Goal: Information Seeking & Learning: Understand process/instructions

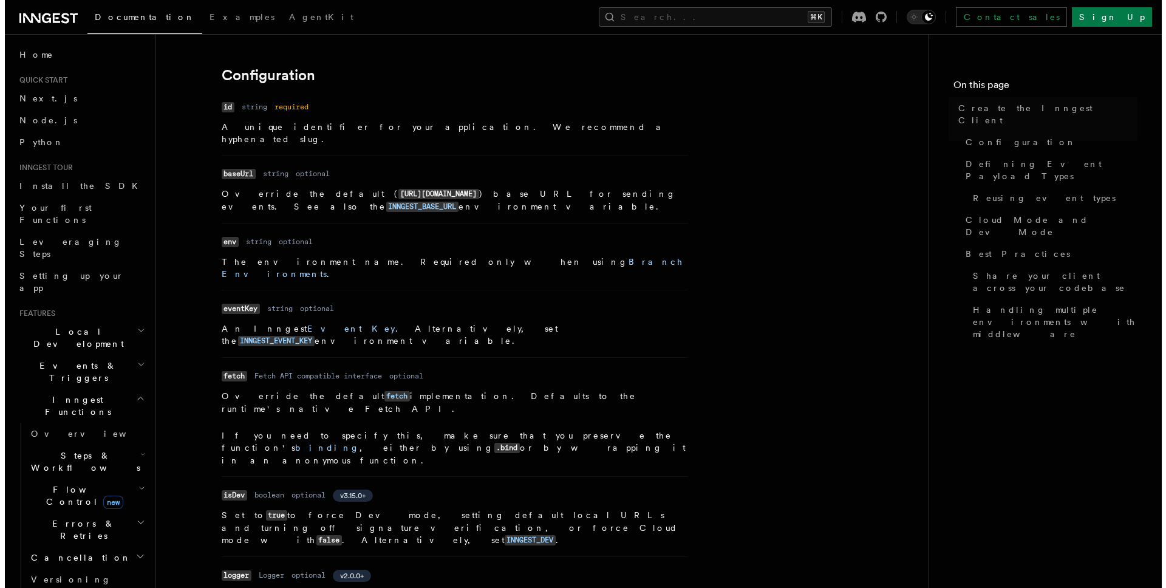
scroll to position [274, 0]
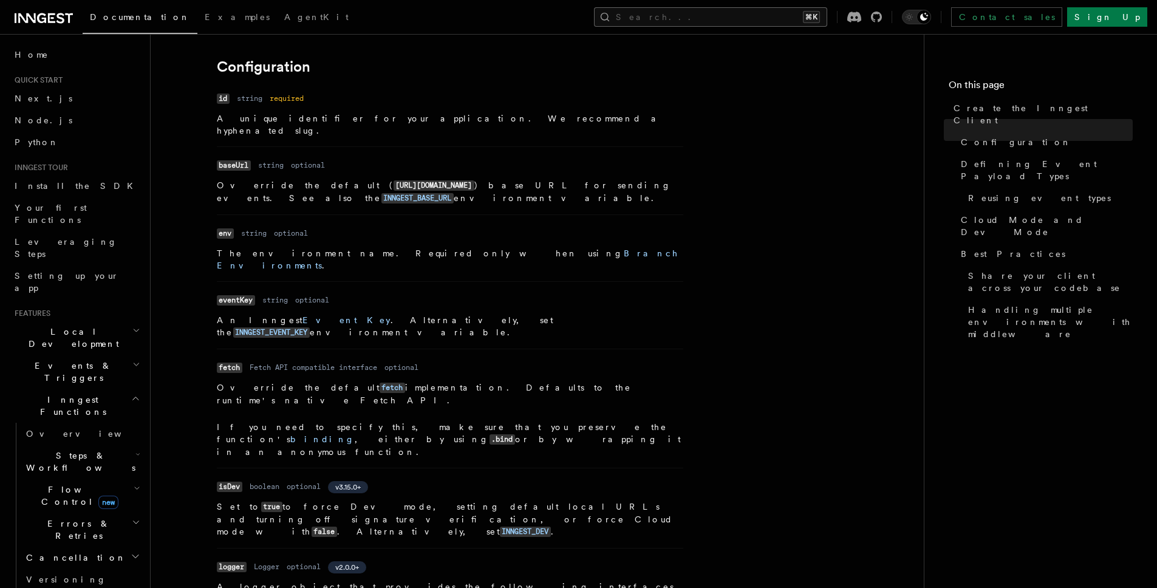
click at [733, 18] on button "Search... ⌘K" at bounding box center [710, 16] width 233 height 19
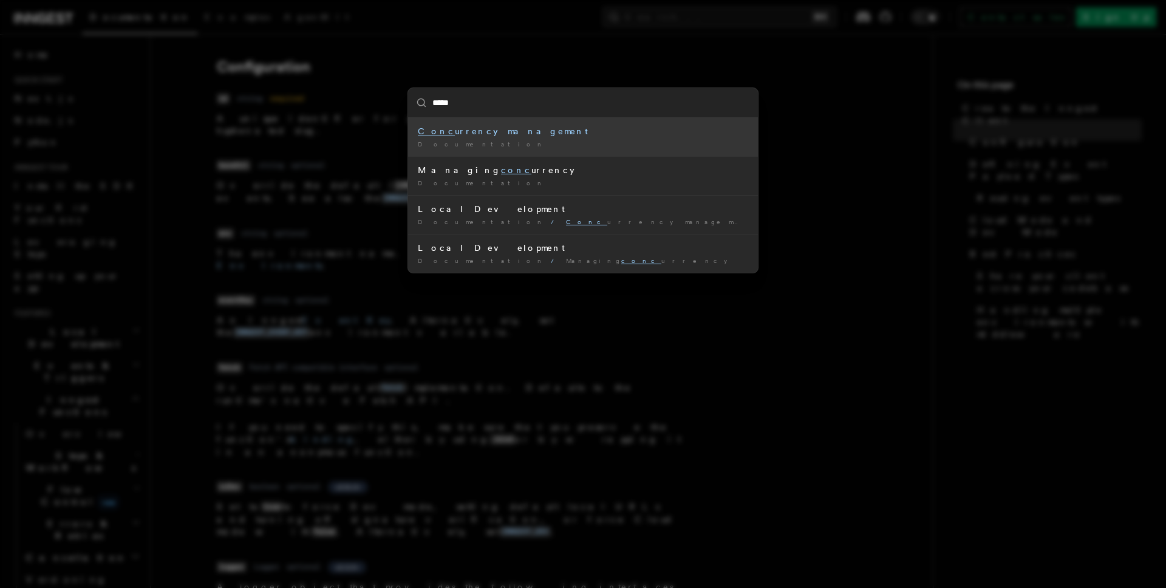
type input "******"
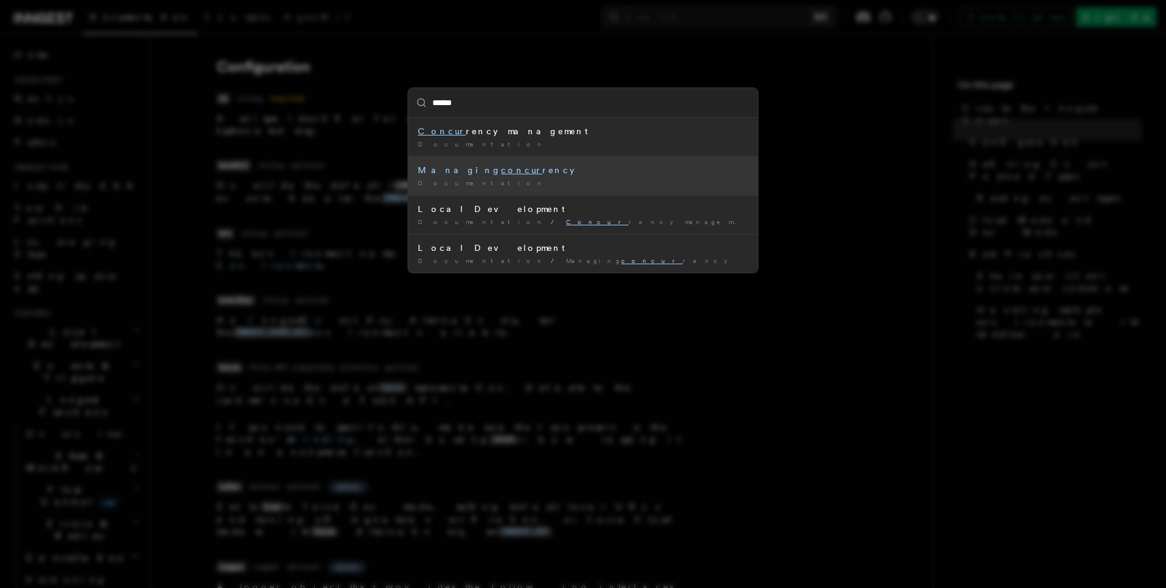
click at [481, 184] on div "Documentation /" at bounding box center [583, 183] width 330 height 9
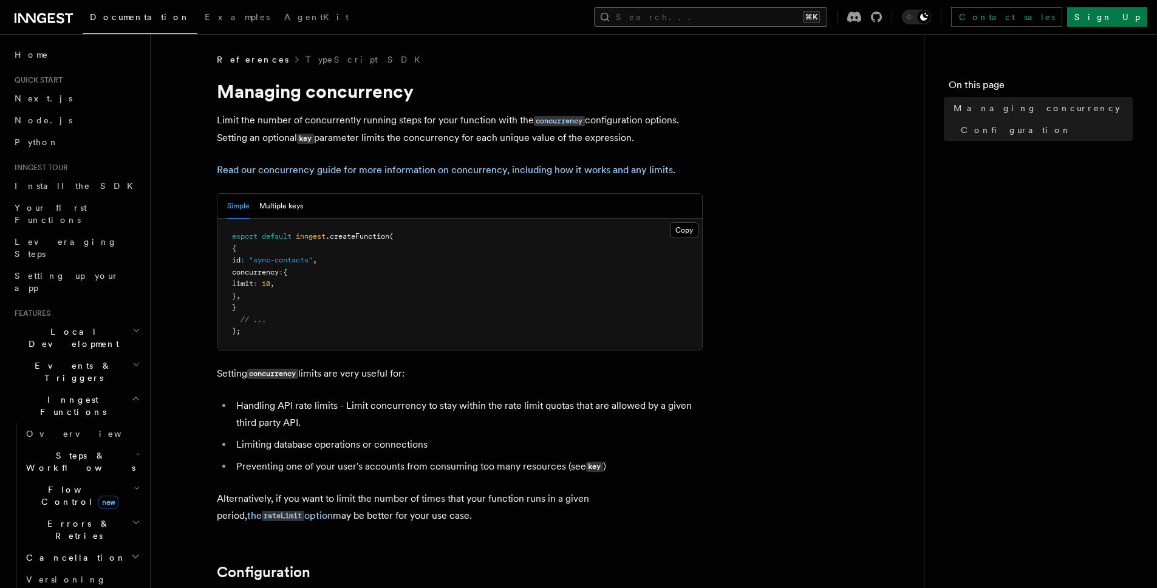
click at [723, 12] on button "Search... ⌘K" at bounding box center [710, 16] width 233 height 19
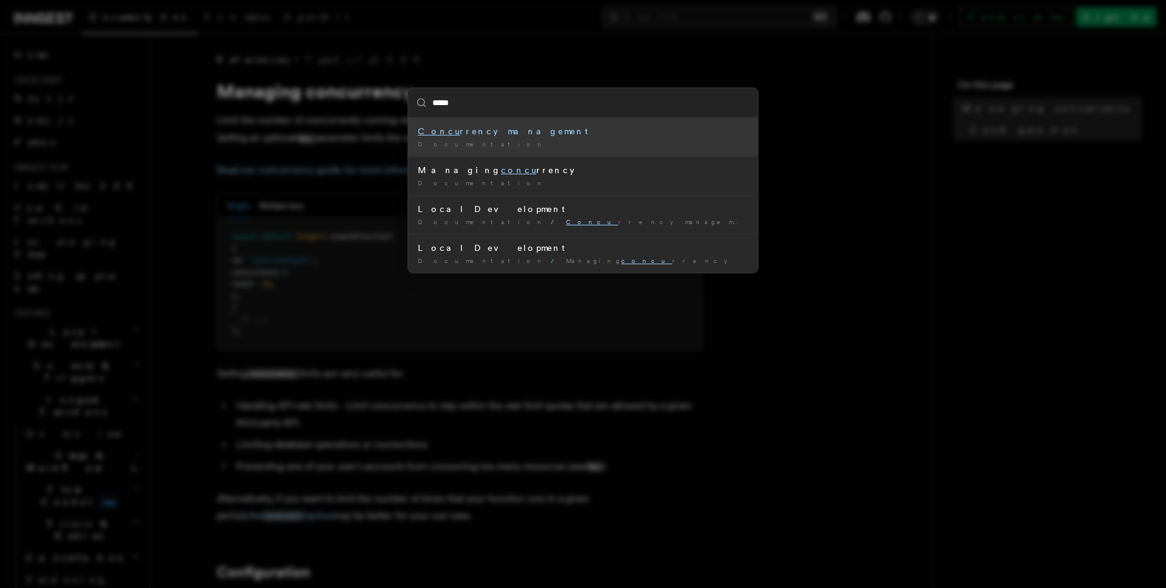
type input "******"
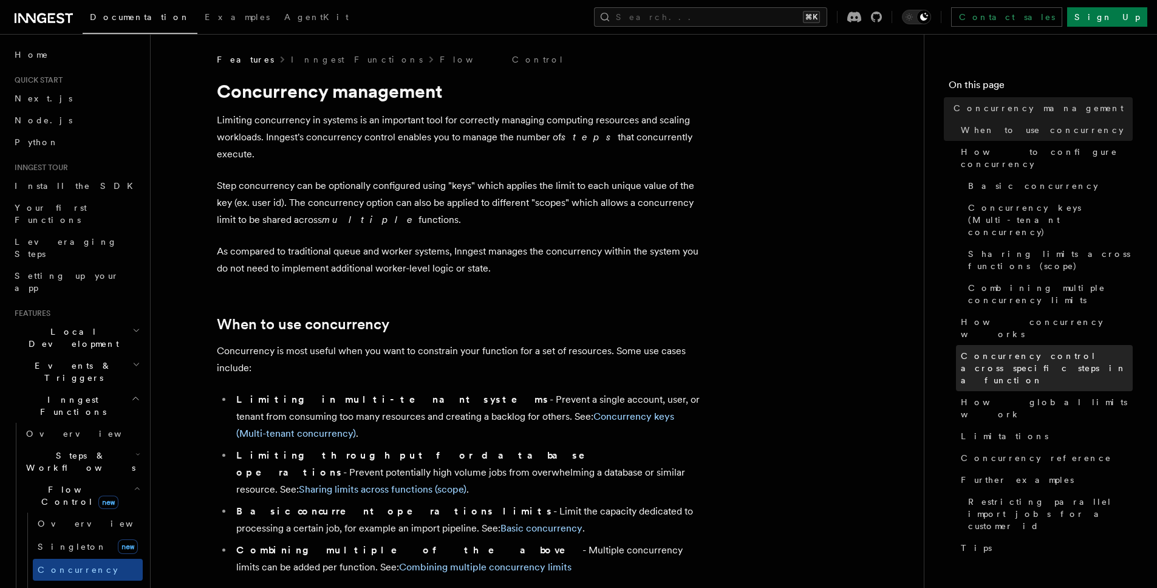
click at [1027, 350] on span "Concurrency control across specific steps in a function" at bounding box center [1047, 368] width 172 height 36
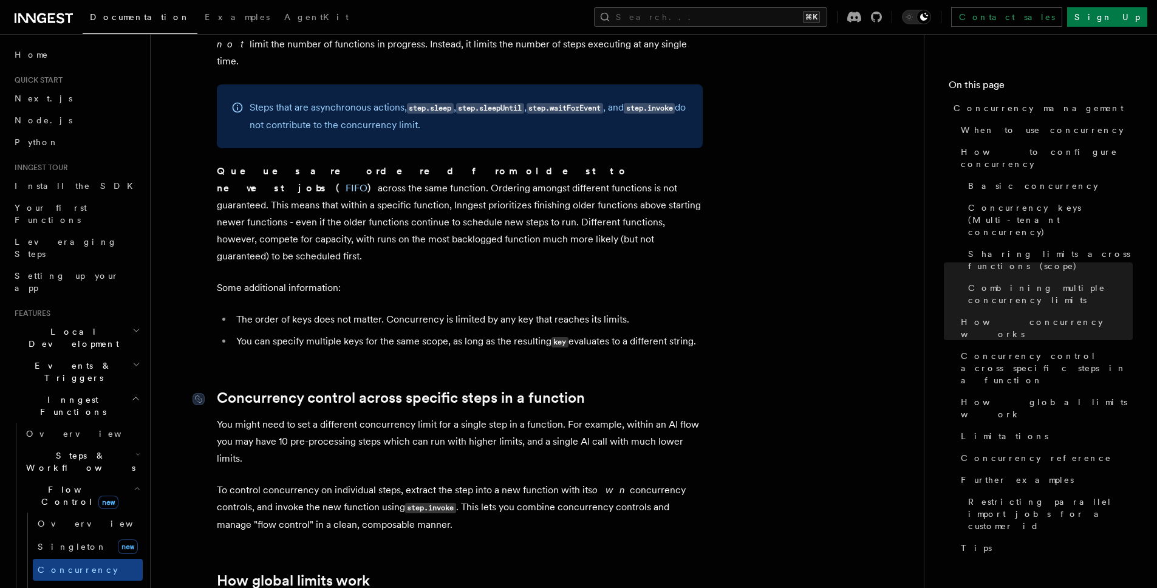
click at [468, 389] on link "Concurrency control across specific steps in a function" at bounding box center [401, 397] width 368 height 17
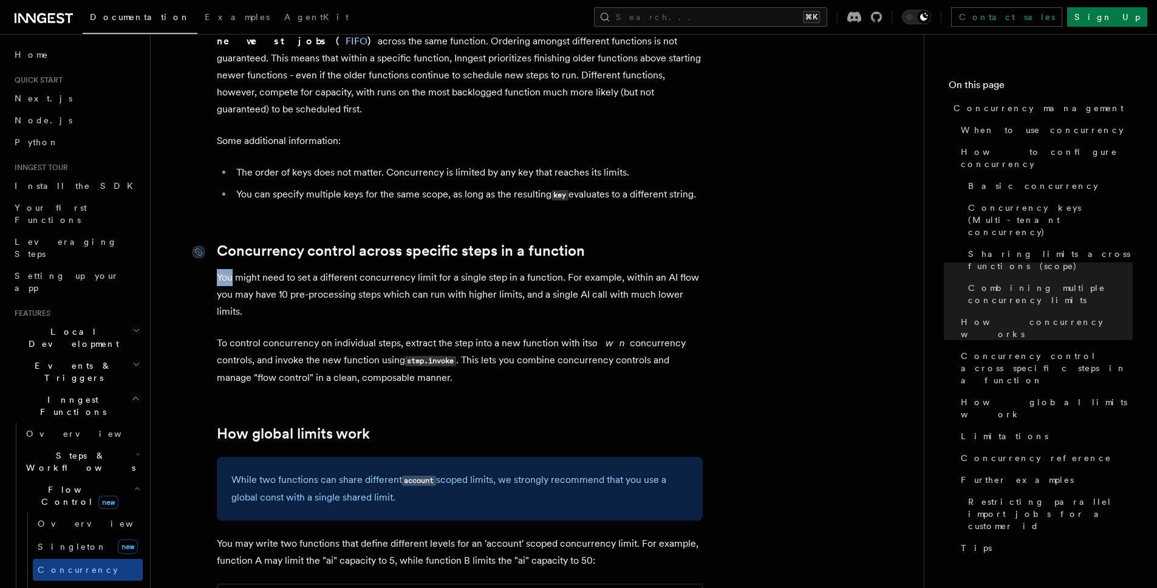
click at [468, 299] on article "Features Inngest Functions Flow Control Concurrency management Limiting concurr…" at bounding box center [537, 85] width 734 height 5689
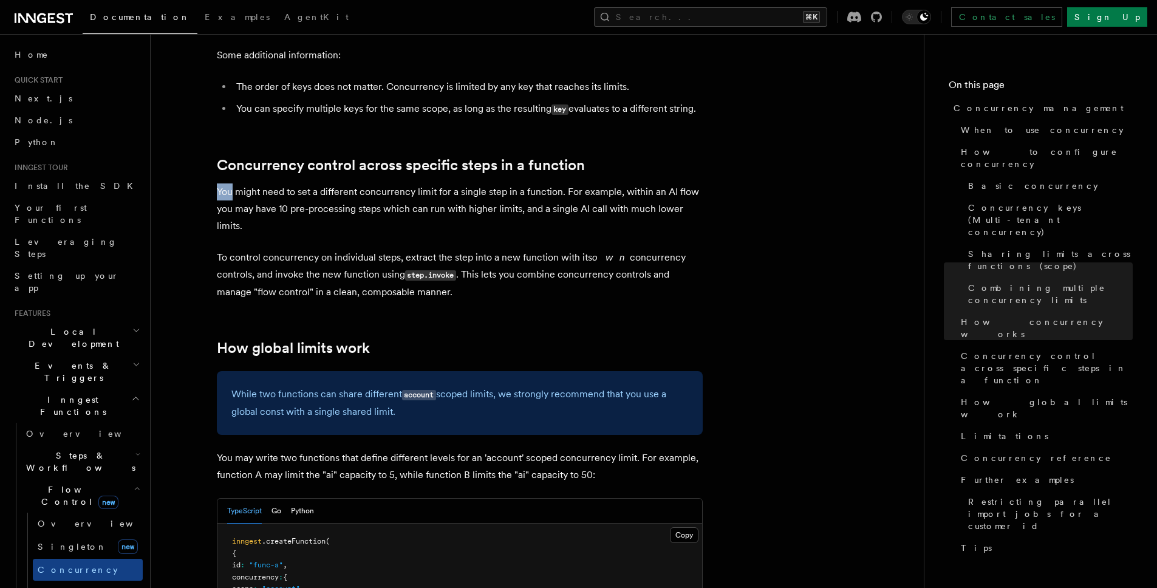
scroll to position [2899, 0]
drag, startPoint x: 521, startPoint y: 262, endPoint x: 532, endPoint y: 253, distance: 13.9
click at [771, 15] on button "Search... ⌘K" at bounding box center [710, 16] width 233 height 19
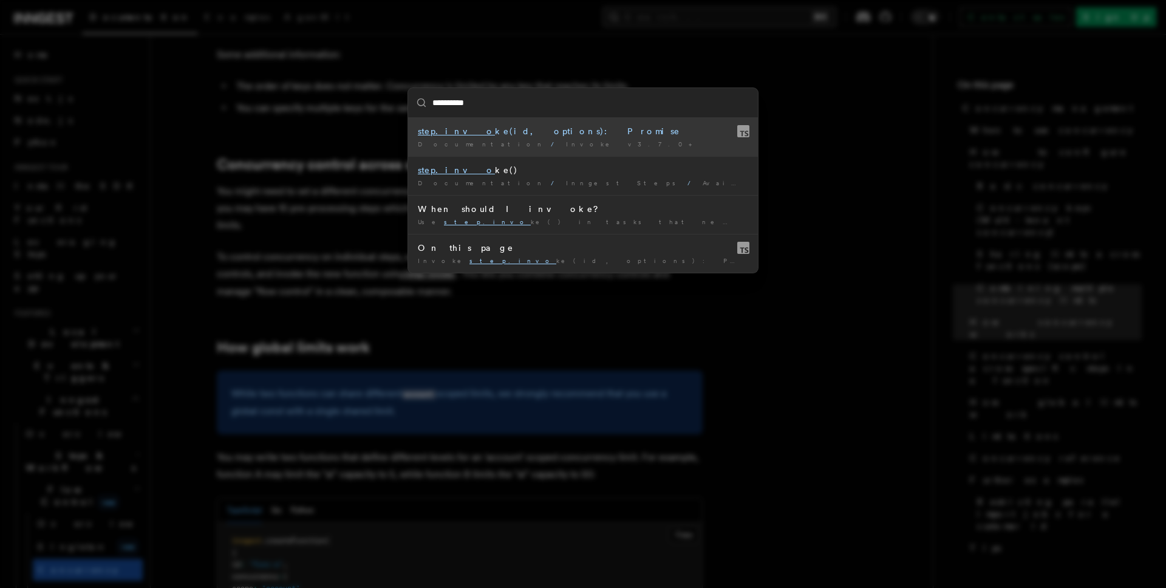
type input "**********"
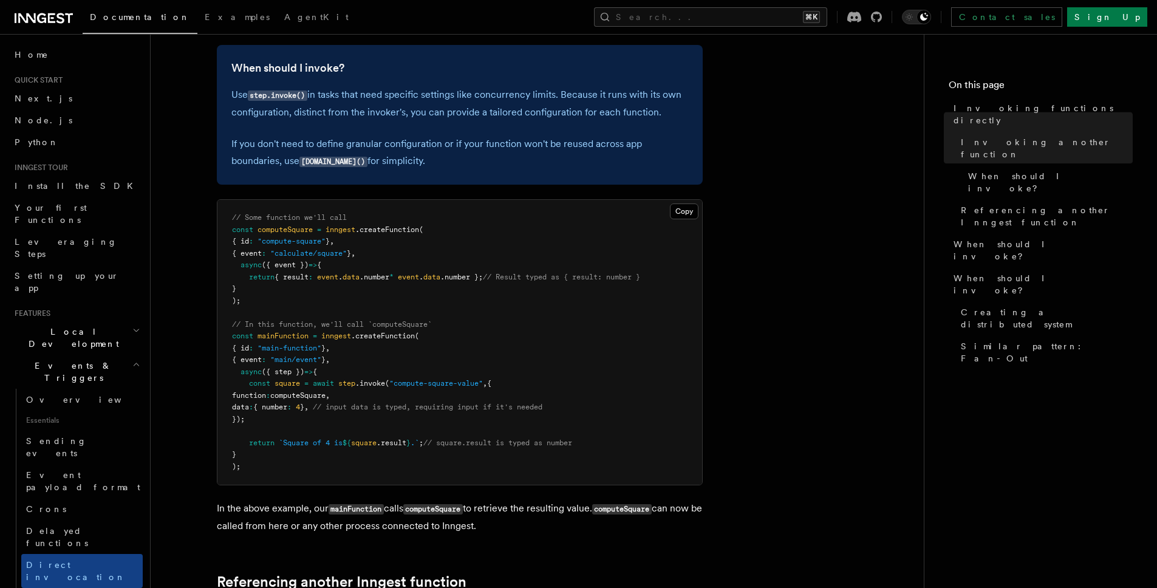
scroll to position [319, 0]
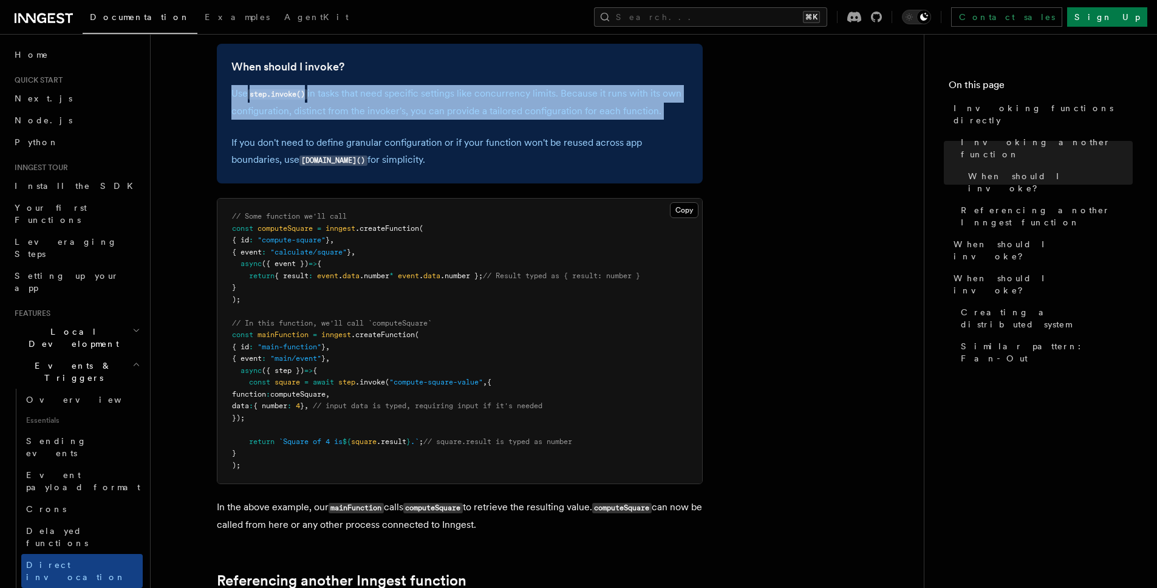
drag, startPoint x: 474, startPoint y: 133, endPoint x: 529, endPoint y: 183, distance: 74.0
click at [505, 169] on div "When should I invoke? Use step.invoke() in tasks that need specific settings li…" at bounding box center [460, 114] width 486 height 140
drag, startPoint x: 508, startPoint y: 142, endPoint x: 473, endPoint y: 81, distance: 70.5
click at [481, 95] on div "When should I invoke? Use step.invoke() in tasks that need specific settings li…" at bounding box center [460, 114] width 486 height 140
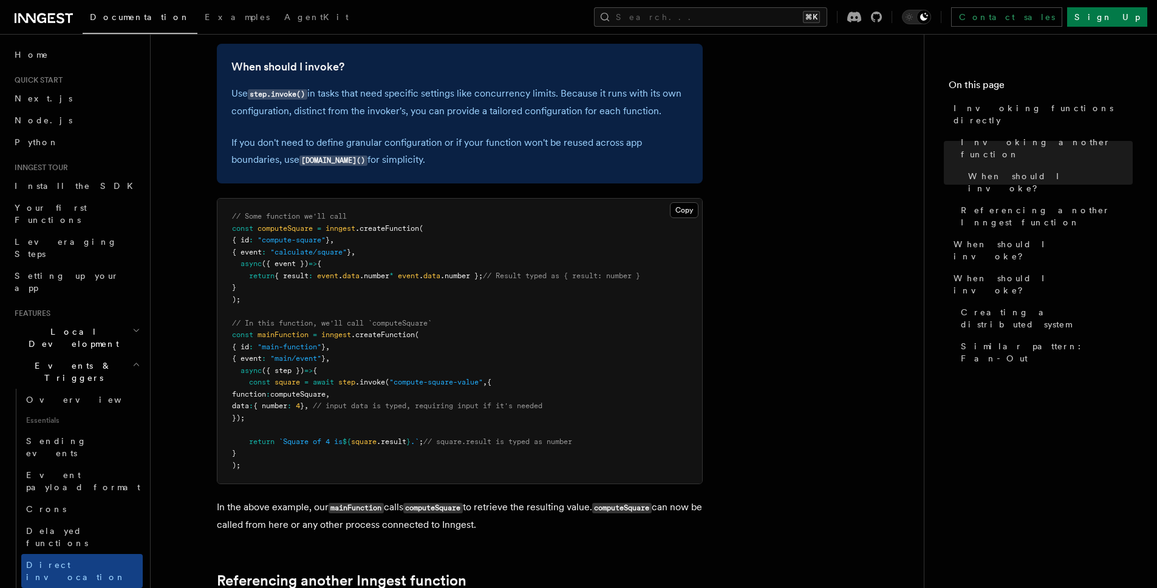
click at [463, 59] on h3 "When should I invoke?" at bounding box center [459, 66] width 457 height 17
drag, startPoint x: 567, startPoint y: 186, endPoint x: 484, endPoint y: 83, distance: 132.6
click at [483, 81] on div "When should I invoke? Use step.invoke() in tasks that need specific settings li…" at bounding box center [460, 114] width 486 height 140
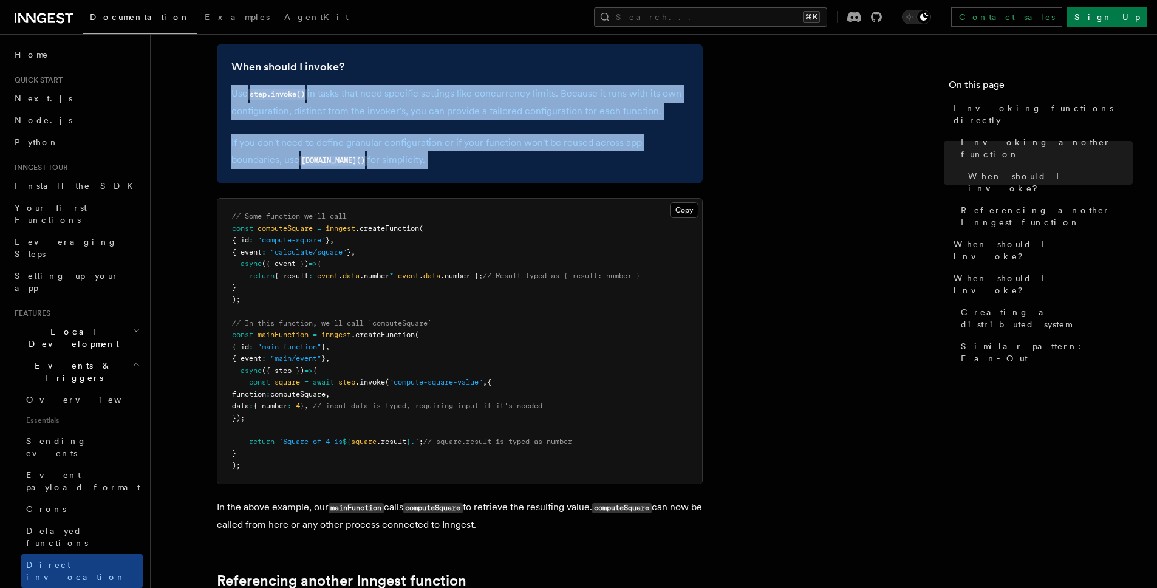
drag, startPoint x: 483, startPoint y: 81, endPoint x: 527, endPoint y: 191, distance: 118.3
click at [519, 176] on div "When should I invoke? Use step.invoke() in tasks that need specific settings li…" at bounding box center [460, 114] width 486 height 140
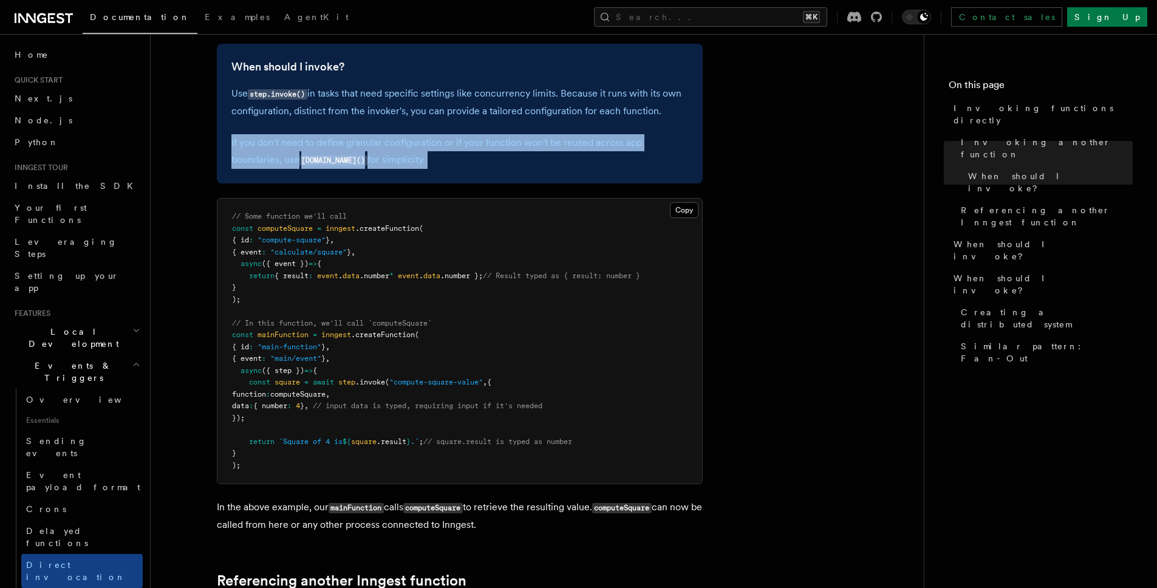
drag, startPoint x: 512, startPoint y: 152, endPoint x: 467, endPoint y: 43, distance: 119.0
click at [470, 59] on div "When should I invoke? Use step.invoke() in tasks that need specific settings li…" at bounding box center [460, 114] width 486 height 140
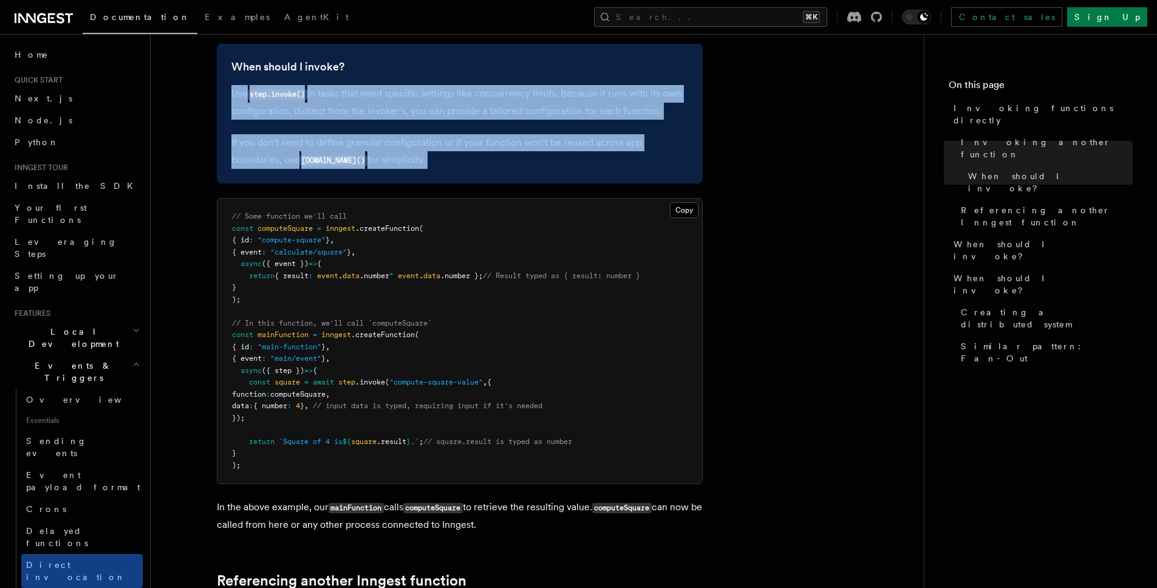
click at [516, 67] on h3 "When should I invoke?" at bounding box center [459, 66] width 457 height 17
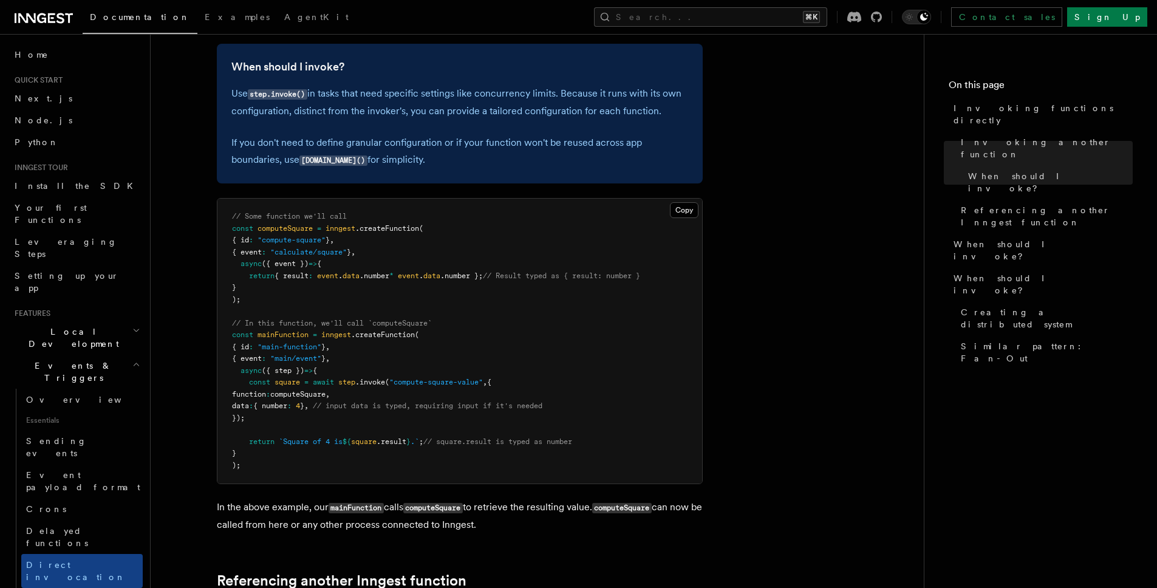
drag, startPoint x: 458, startPoint y: 140, endPoint x: 443, endPoint y: 94, distance: 48.4
click at [445, 99] on div "When should I invoke? Use step.invoke() in tasks that need specific settings li…" at bounding box center [460, 114] width 486 height 140
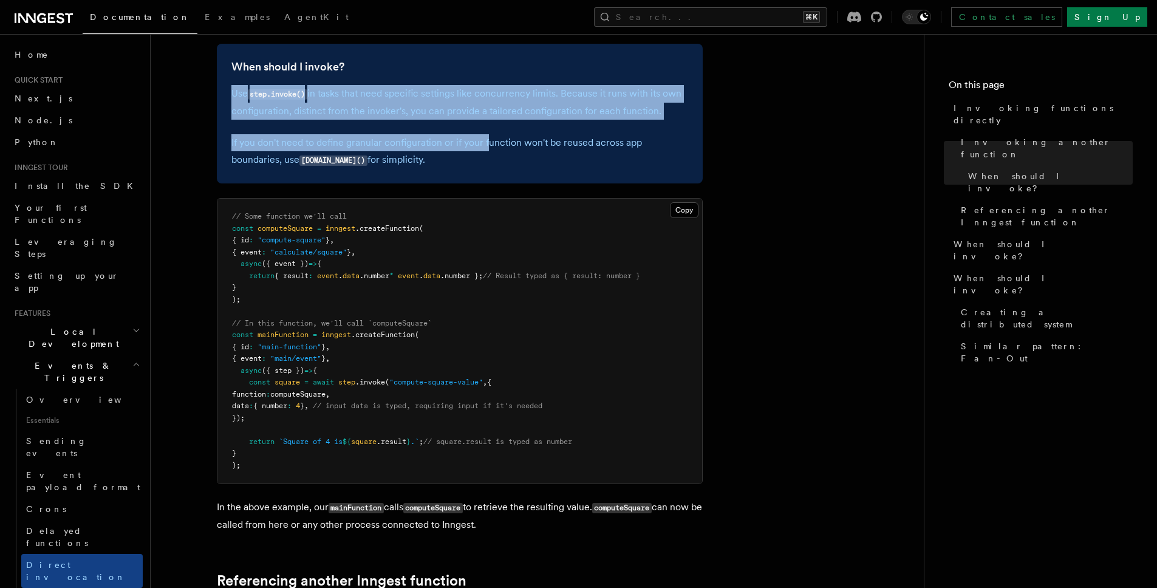
drag, startPoint x: 443, startPoint y: 77, endPoint x: 509, endPoint y: 175, distance: 117.8
click at [491, 148] on div "When should I invoke? Use step.invoke() in tasks that need specific settings li…" at bounding box center [460, 114] width 486 height 140
drag, startPoint x: 495, startPoint y: 137, endPoint x: 462, endPoint y: 71, distance: 73.4
click at [466, 89] on div "When should I invoke? Use step.invoke() in tasks that need specific settings li…" at bounding box center [460, 114] width 486 height 140
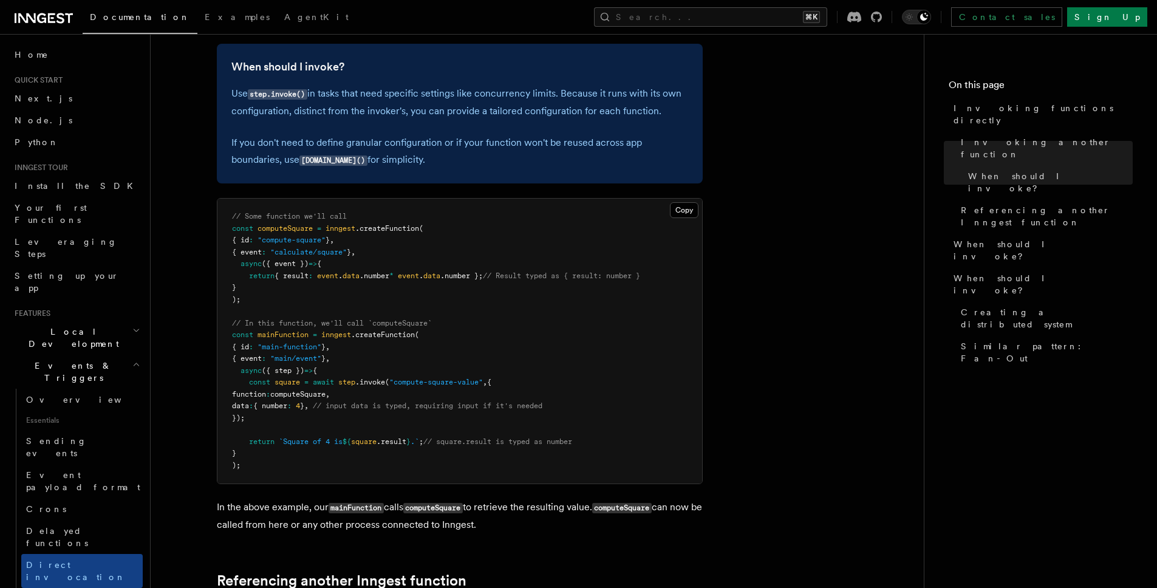
click at [462, 73] on div "When should I invoke? Use step.invoke() in tasks that need specific settings li…" at bounding box center [460, 114] width 486 height 140
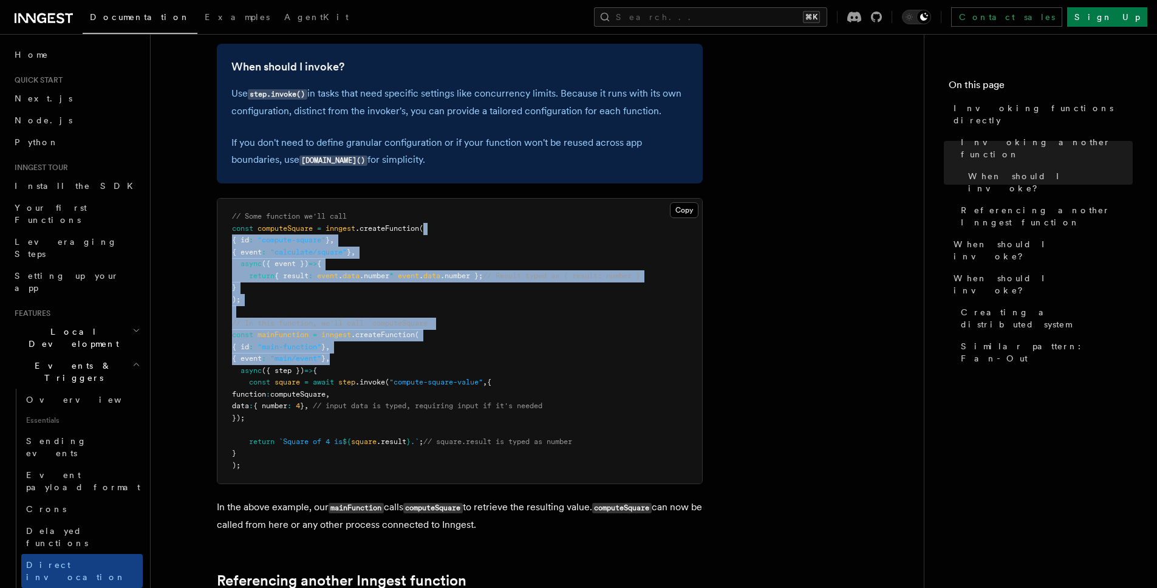
drag, startPoint x: 455, startPoint y: 213, endPoint x: 439, endPoint y: 159, distance: 55.9
click at [452, 207] on pre "// Some function we'll call const computeSquare = inngest .createFunction ( { i…" at bounding box center [459, 341] width 485 height 285
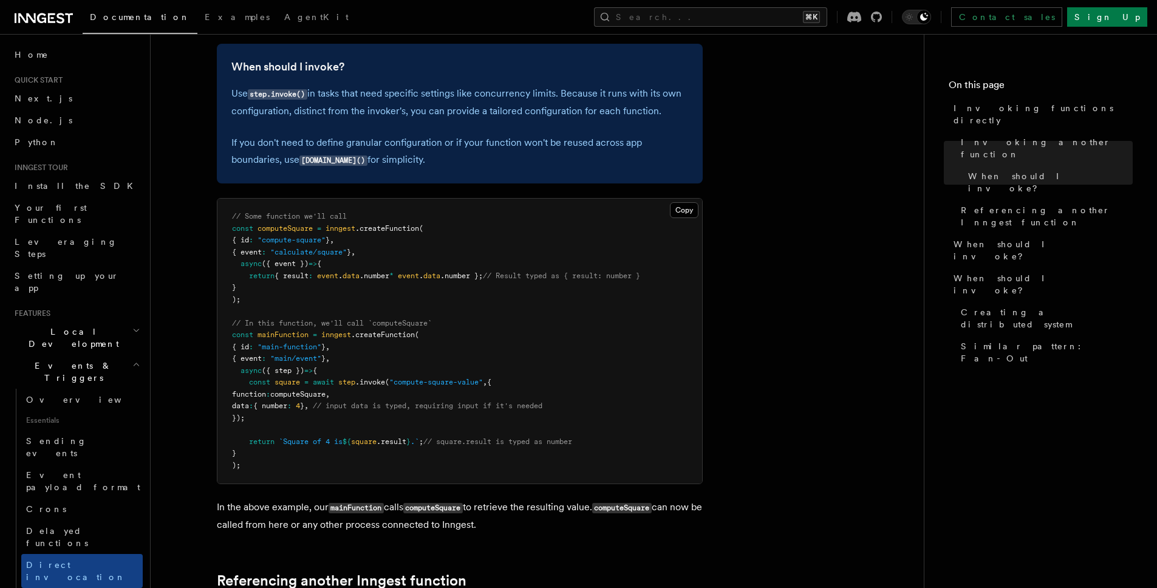
click at [439, 159] on p "If you don't need to define granular configuration or if your function won't be…" at bounding box center [459, 151] width 457 height 35
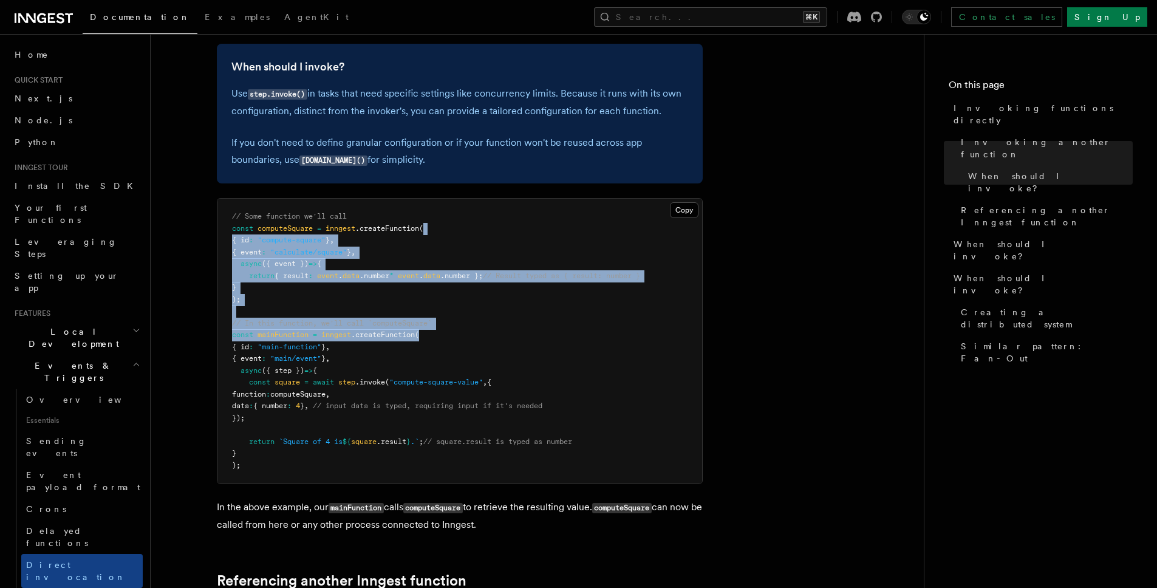
click at [515, 361] on pre "// Some function we'll call const computeSquare = inngest .createFunction ( { i…" at bounding box center [459, 341] width 485 height 285
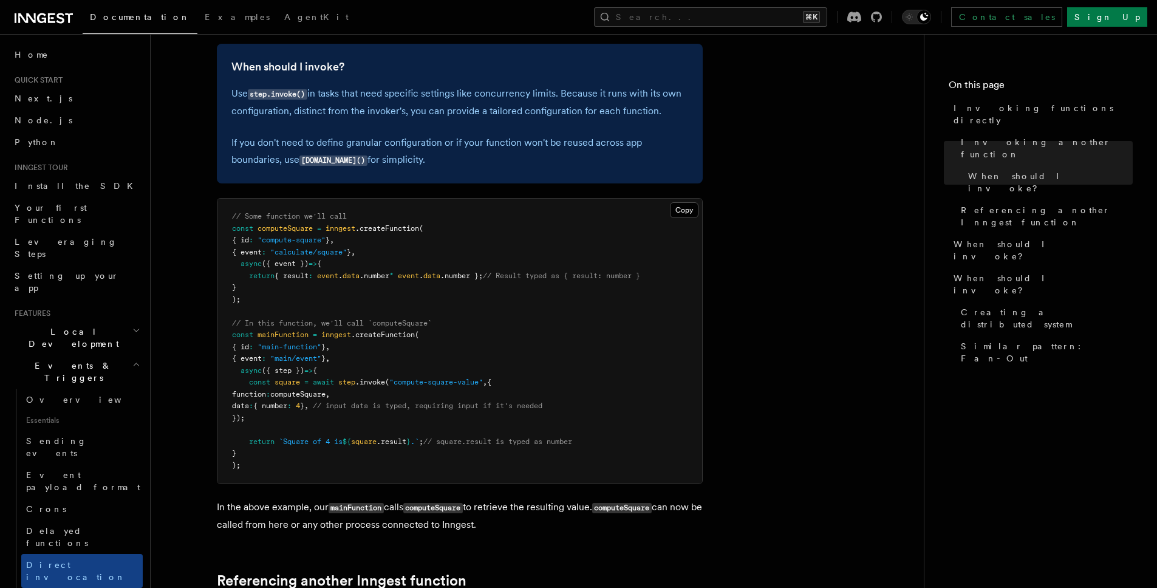
drag, startPoint x: 532, startPoint y: 276, endPoint x: 493, endPoint y: 191, distance: 94.1
click at [499, 207] on pre "// Some function we'll call const computeSquare = inngest .createFunction ( { i…" at bounding box center [459, 341] width 485 height 285
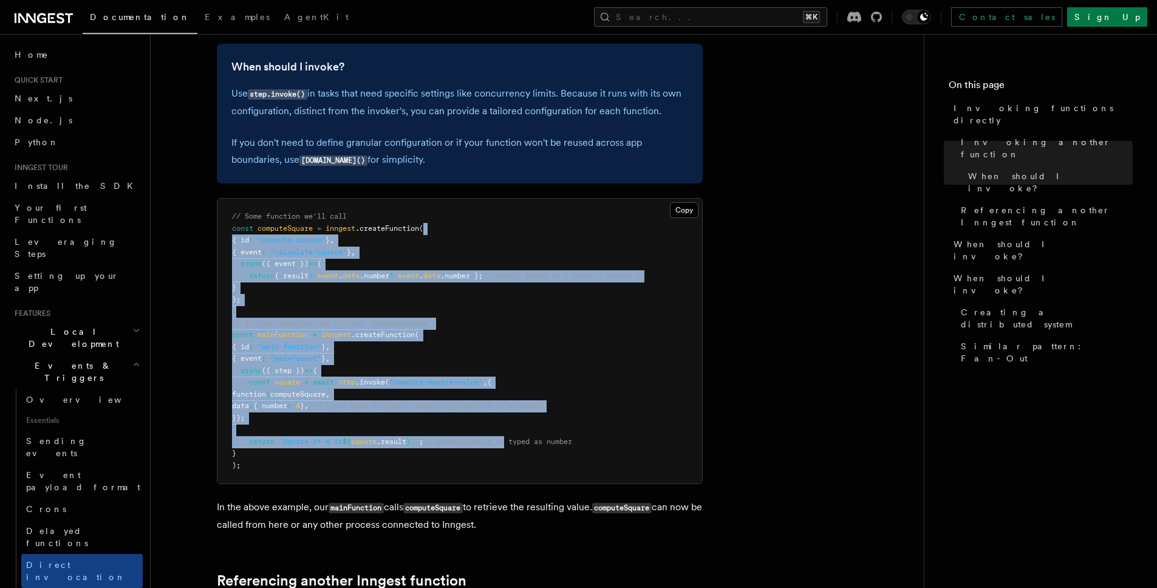
drag, startPoint x: 521, startPoint y: 445, endPoint x: 564, endPoint y: 516, distance: 83.1
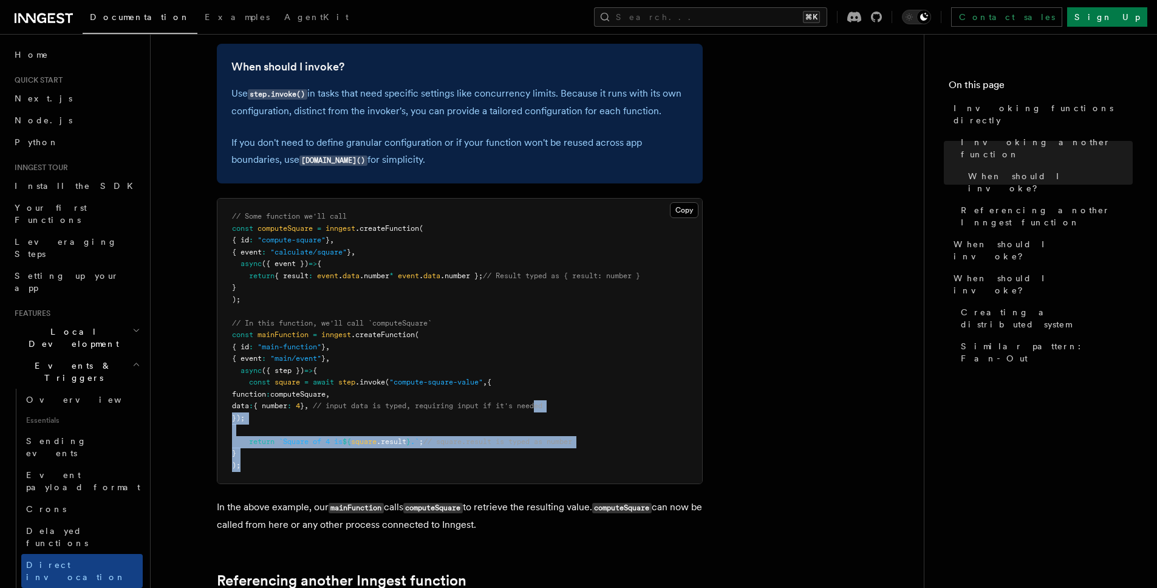
click at [563, 330] on pre "// Some function we'll call const computeSquare = inngest .createFunction ( { i…" at bounding box center [459, 341] width 485 height 285
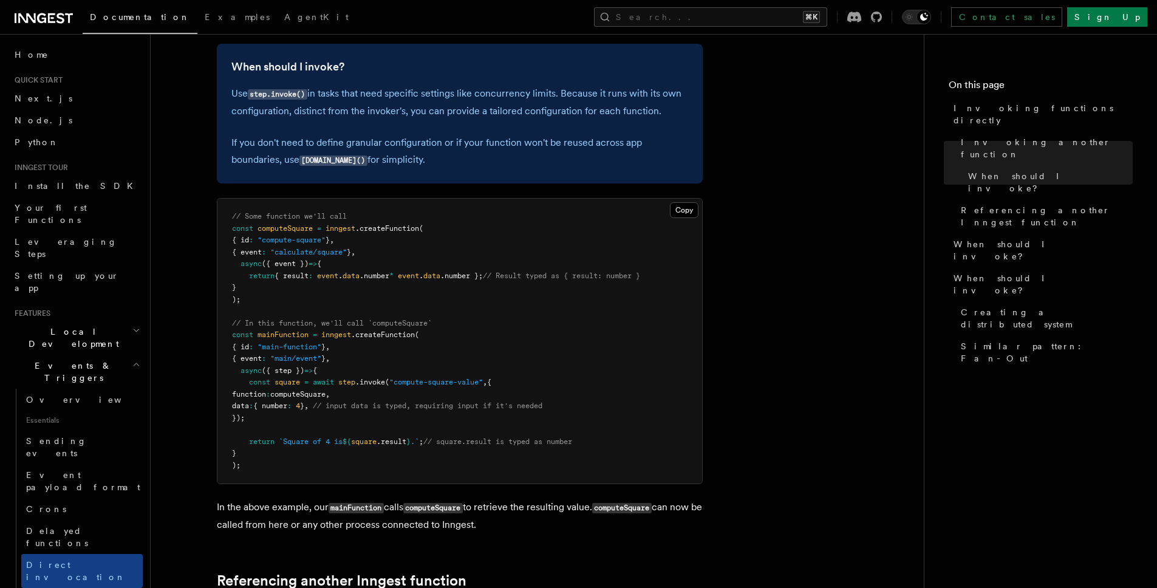
click at [538, 182] on div "When should I invoke? Use step.invoke() in tasks that need specific settings li…" at bounding box center [460, 114] width 486 height 140
drag, startPoint x: 520, startPoint y: 140, endPoint x: 484, endPoint y: 60, distance: 88.1
click at [488, 70] on div "When should I invoke? Use step.invoke() in tasks that need specific settings li…" at bounding box center [460, 114] width 486 height 140
click at [479, 49] on div "When should I invoke? Use step.invoke() in tasks that need specific settings li…" at bounding box center [460, 114] width 486 height 140
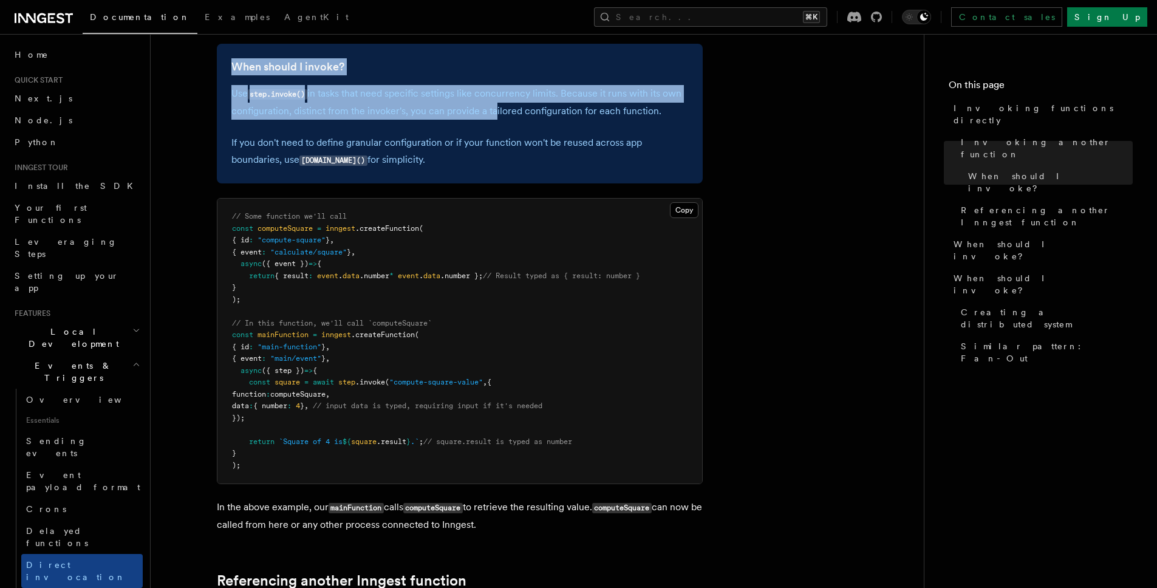
drag, startPoint x: 496, startPoint y: 135, endPoint x: 521, endPoint y: 200, distance: 69.8
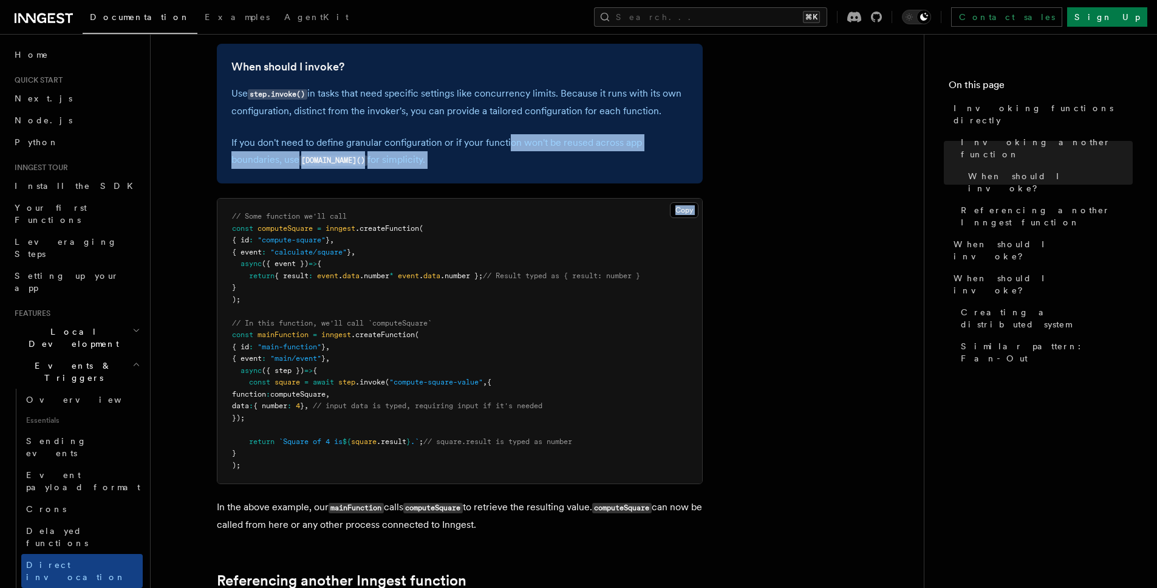
drag, startPoint x: 529, startPoint y: 189, endPoint x: 487, endPoint y: 59, distance: 136.4
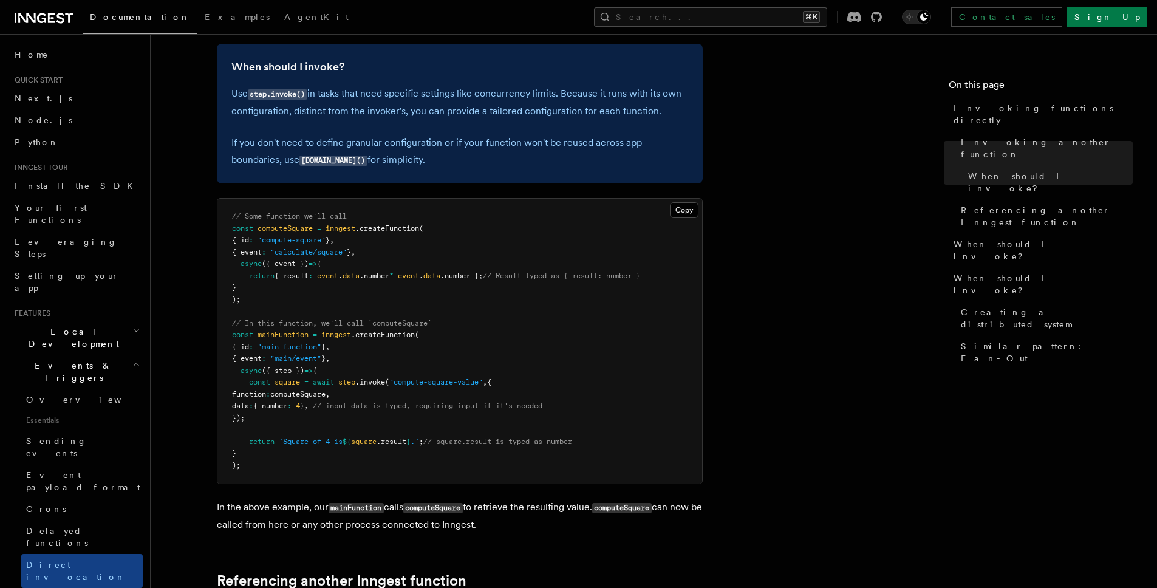
click at [487, 59] on h3 "When should I invoke?" at bounding box center [459, 66] width 457 height 17
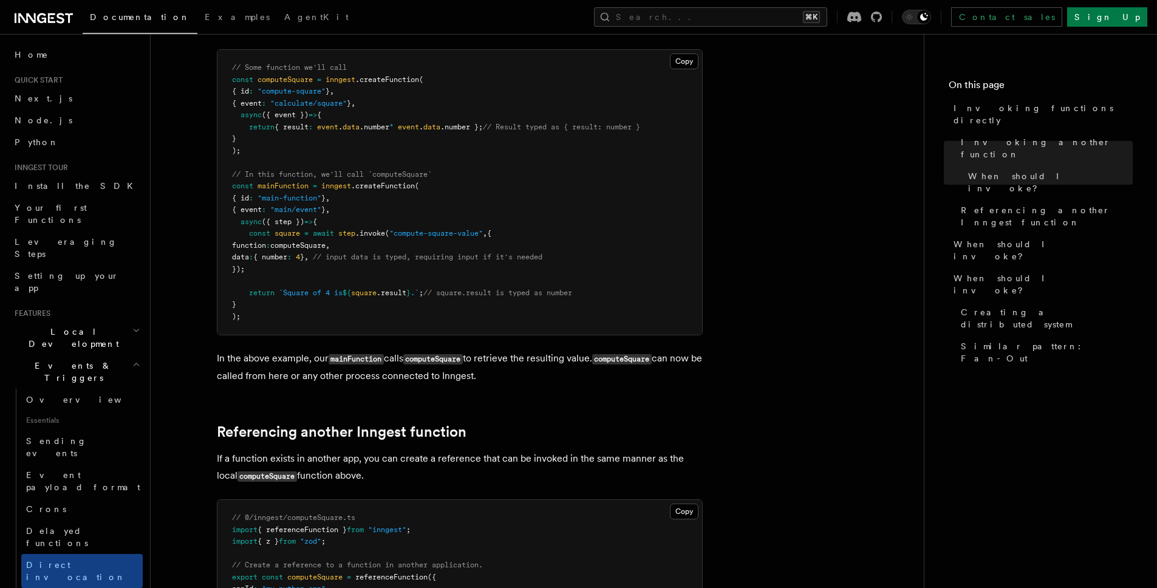
scroll to position [538, 0]
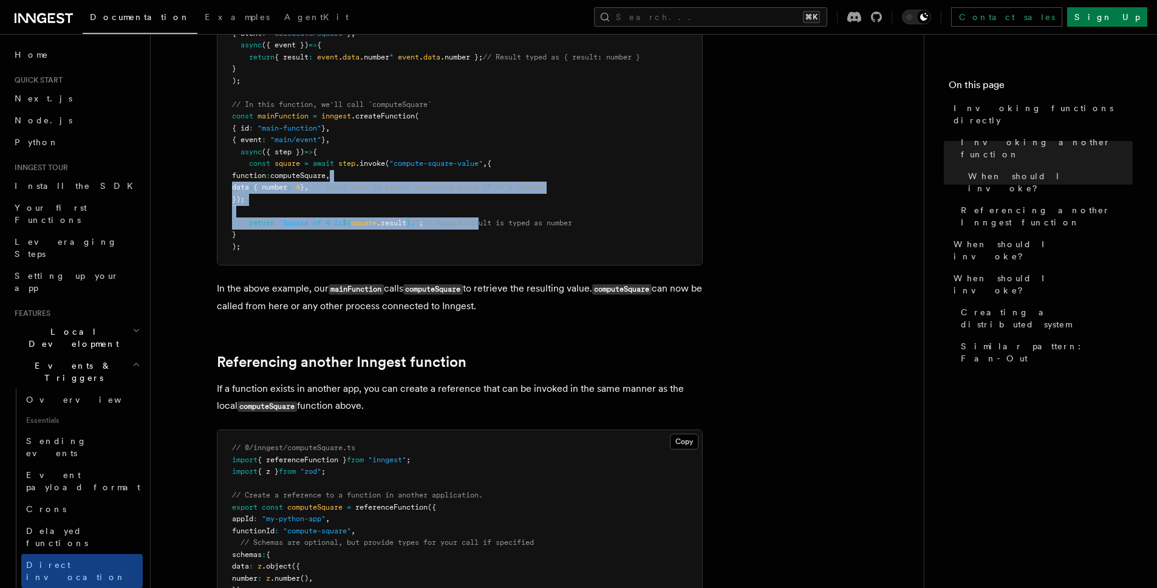
drag, startPoint x: 485, startPoint y: 207, endPoint x: 427, endPoint y: 112, distance: 111.3
click at [431, 138] on pre "// Some function we'll call const computeSquare = inngest .createFunction ( { i…" at bounding box center [459, 122] width 485 height 285
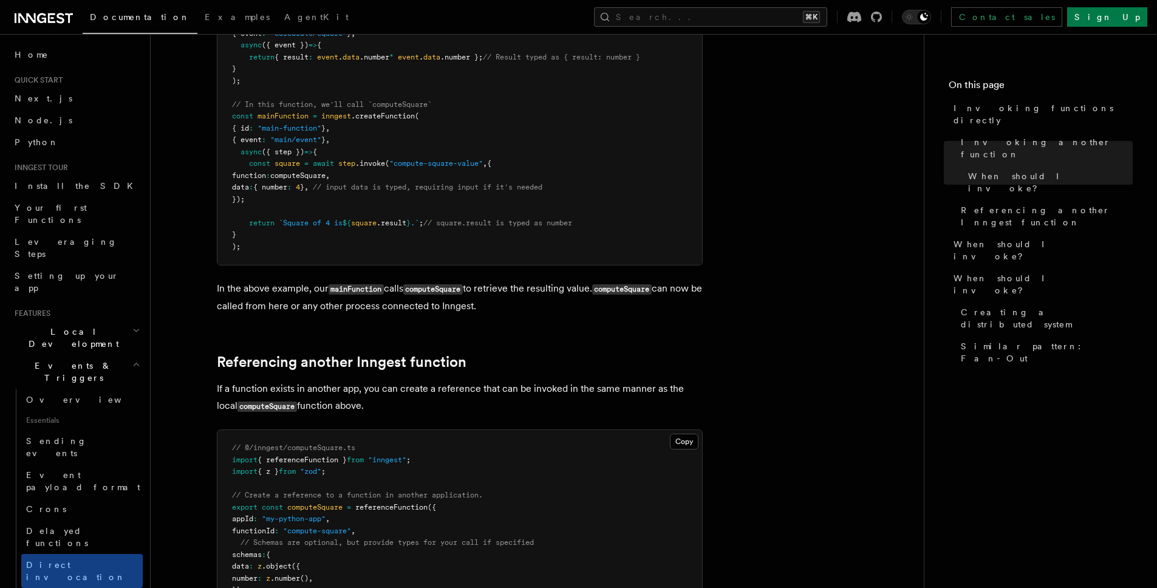
click at [431, 101] on span "// In this function, we'll call `computeSquare`" at bounding box center [332, 104] width 200 height 9
drag, startPoint x: 494, startPoint y: 211, endPoint x: 514, endPoint y: 224, distance: 23.3
click at [510, 241] on pre "// Some function we'll call const computeSquare = inngest .createFunction ( { i…" at bounding box center [459, 122] width 485 height 285
click at [499, 83] on pre "// Some function we'll call const computeSquare = inngest .createFunction ( { i…" at bounding box center [459, 122] width 485 height 285
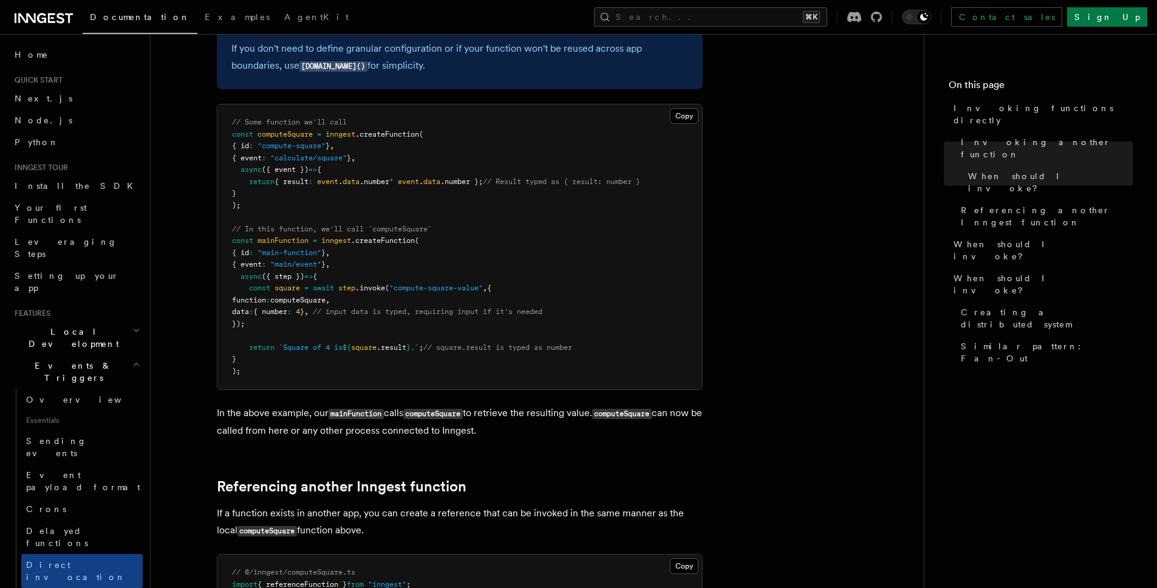
scroll to position [270, 0]
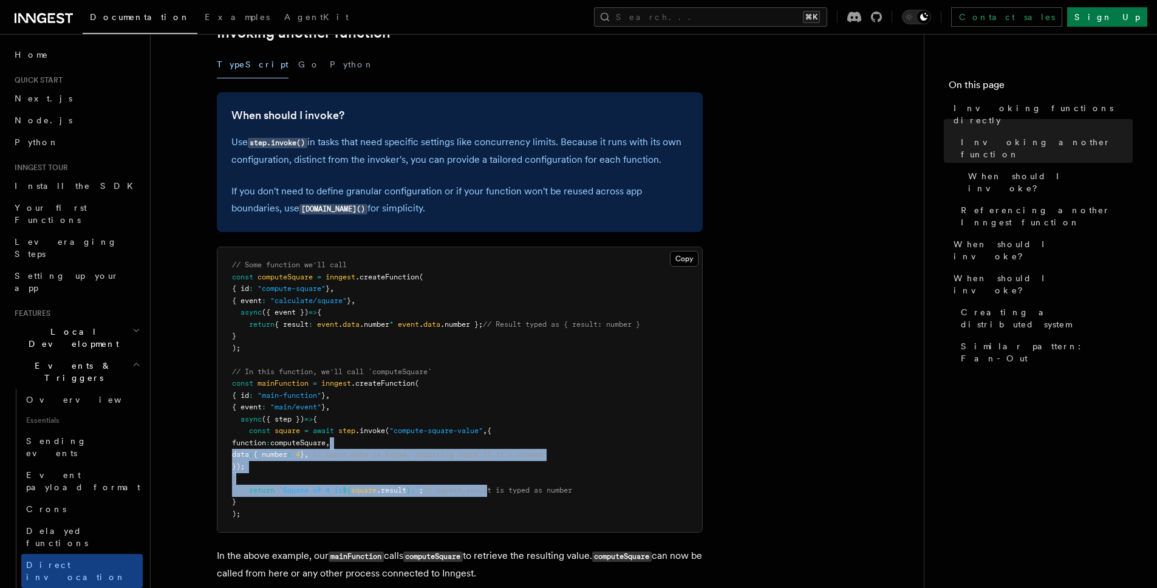
drag, startPoint x: 504, startPoint y: 485, endPoint x: 475, endPoint y: 419, distance: 72.7
click at [479, 432] on code "// Some function we'll call const computeSquare = inngest .createFunction ( { i…" at bounding box center [436, 390] width 408 height 258
drag, startPoint x: 515, startPoint y: 452, endPoint x: 553, endPoint y: 475, distance: 44.7
click at [540, 472] on pre "// Some function we'll call const computeSquare = inngest .createFunction ( { i…" at bounding box center [459, 389] width 485 height 285
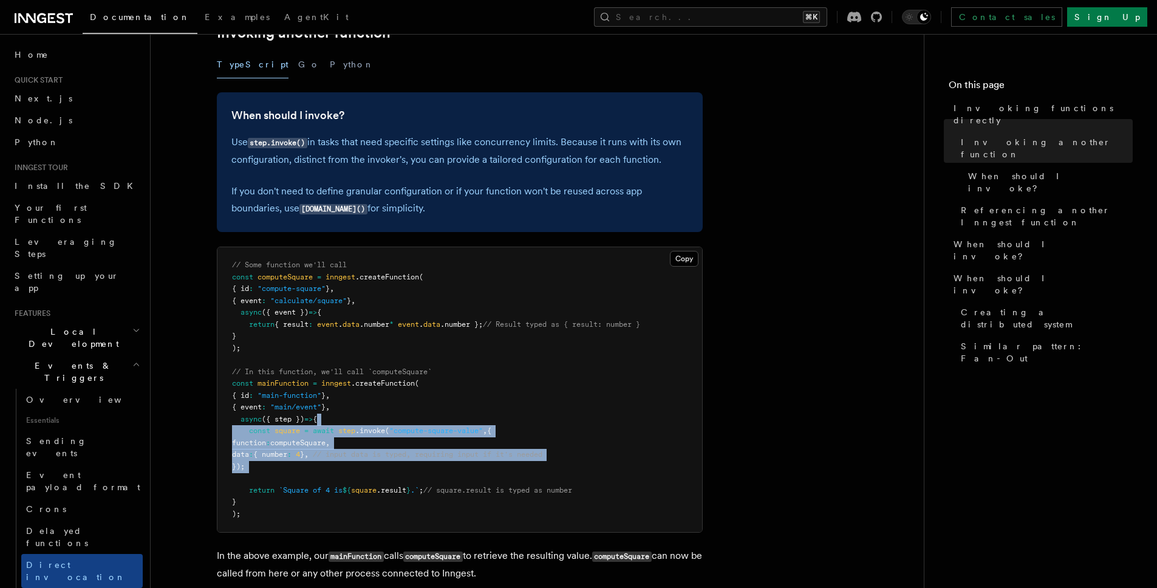
drag, startPoint x: 572, startPoint y: 474, endPoint x: 529, endPoint y: 397, distance: 87.9
click at [529, 400] on pre "// Some function we'll call const computeSquare = inngest .createFunction ( { i…" at bounding box center [459, 389] width 485 height 285
drag, startPoint x: 545, startPoint y: 392, endPoint x: 567, endPoint y: 473, distance: 84.4
click at [566, 471] on pre "// Some function we'll call const computeSquare = inngest .createFunction ( { i…" at bounding box center [459, 389] width 485 height 285
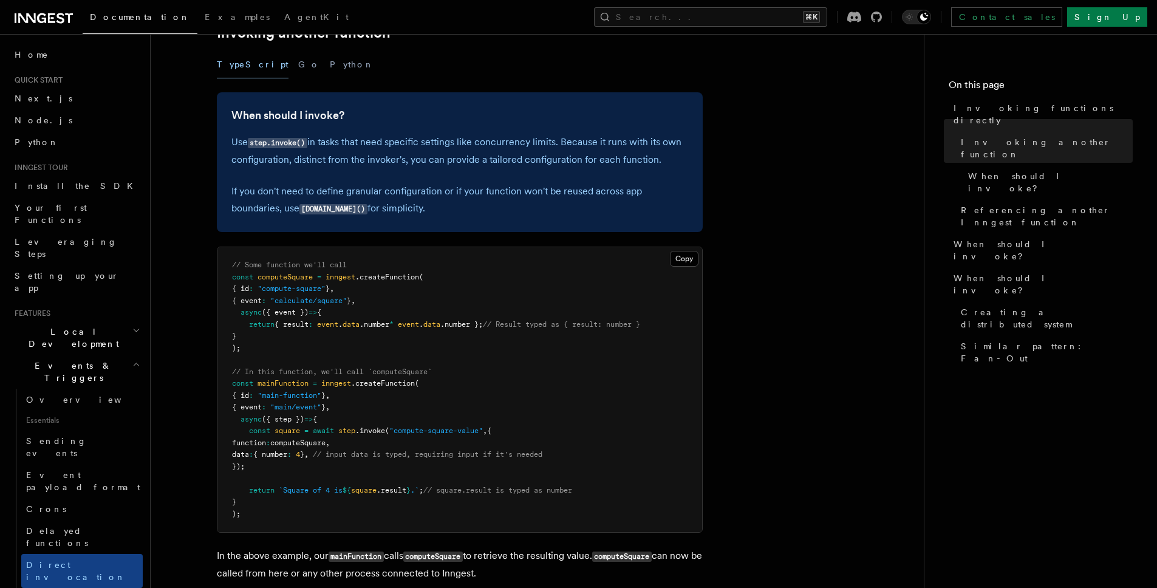
click at [581, 477] on pre "// Some function we'll call const computeSquare = inngest .createFunction ( { i…" at bounding box center [459, 389] width 485 height 285
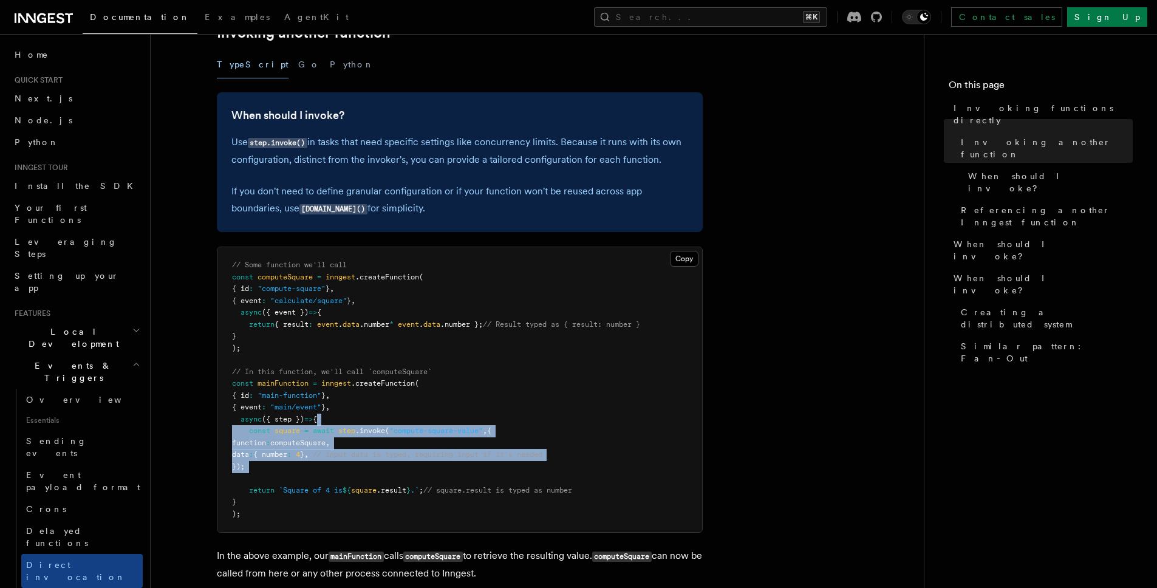
drag, startPoint x: 572, startPoint y: 451, endPoint x: 546, endPoint y: 408, distance: 50.9
click at [546, 411] on pre "// Some function we'll call const computeSquare = inngest .createFunction ( { i…" at bounding box center [459, 389] width 485 height 285
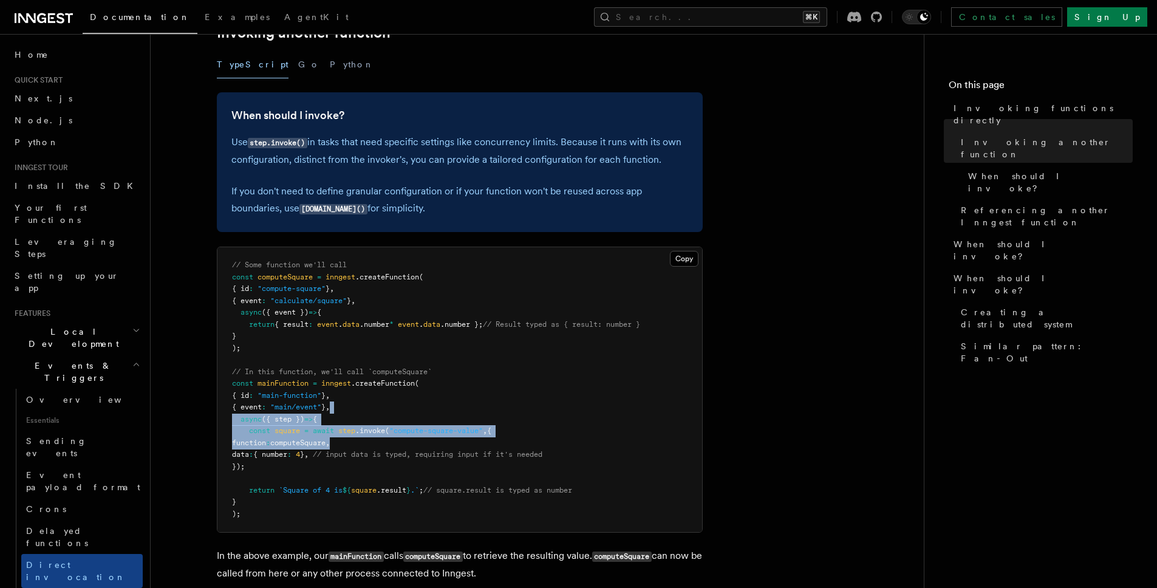
drag, startPoint x: 553, startPoint y: 405, endPoint x: 579, endPoint y: 454, distance: 55.2
click at [566, 441] on pre "// Some function we'll call const computeSquare = inngest .createFunction ( { i…" at bounding box center [459, 389] width 485 height 285
drag, startPoint x: 595, startPoint y: 465, endPoint x: 554, endPoint y: 382, distance: 92.1
click at [564, 413] on pre "// Some function we'll call const computeSquare = inngest .createFunction ( { i…" at bounding box center [459, 389] width 485 height 285
click at [554, 382] on pre "// Some function we'll call const computeSquare = inngest .createFunction ( { i…" at bounding box center [459, 389] width 485 height 285
